Goal: Find specific page/section: Find specific page/section

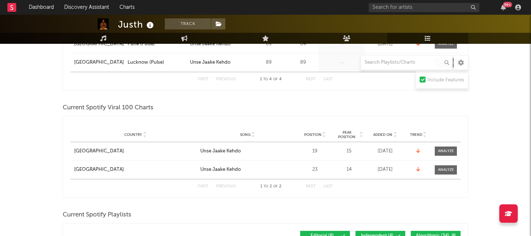
scroll to position [228, 0]
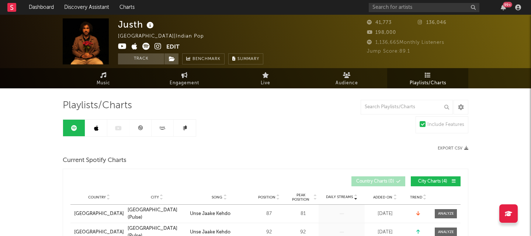
click at [103, 132] on link at bounding box center [96, 128] width 22 height 17
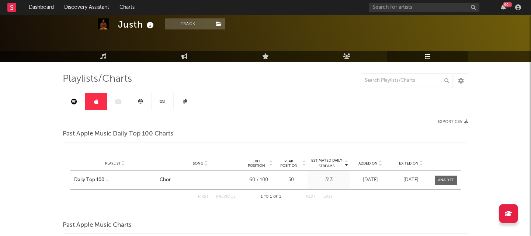
scroll to position [43, 0]
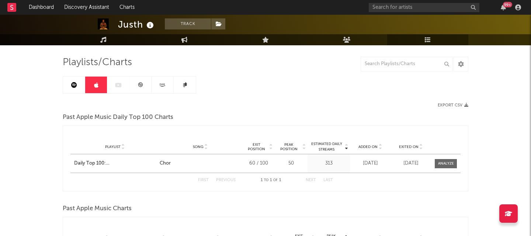
click at [114, 89] on div at bounding box center [129, 84] width 133 height 17
click at [146, 88] on link at bounding box center [140, 85] width 22 height 17
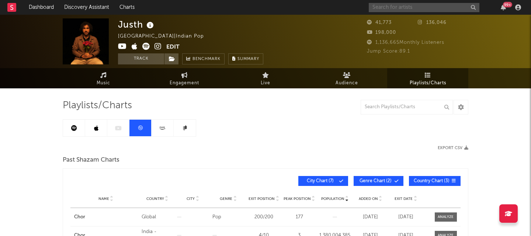
click at [434, 7] on input "text" at bounding box center [424, 7] width 111 height 9
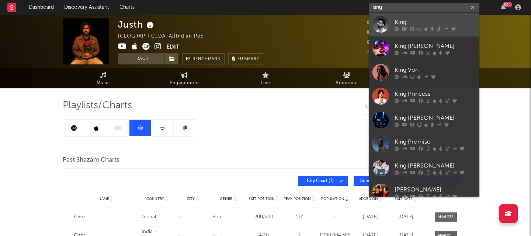
type input "king"
click at [447, 20] on div "King" at bounding box center [434, 22] width 81 height 9
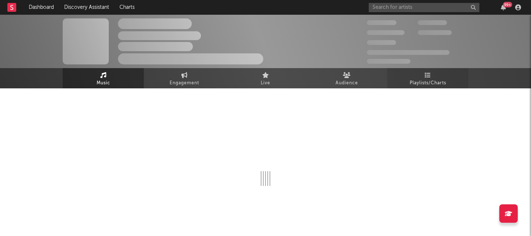
click at [435, 76] on link "Playlists/Charts" at bounding box center [427, 78] width 81 height 20
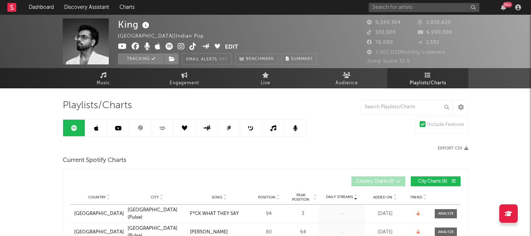
click at [144, 128] on link at bounding box center [140, 128] width 22 height 17
